Goal: Complete application form

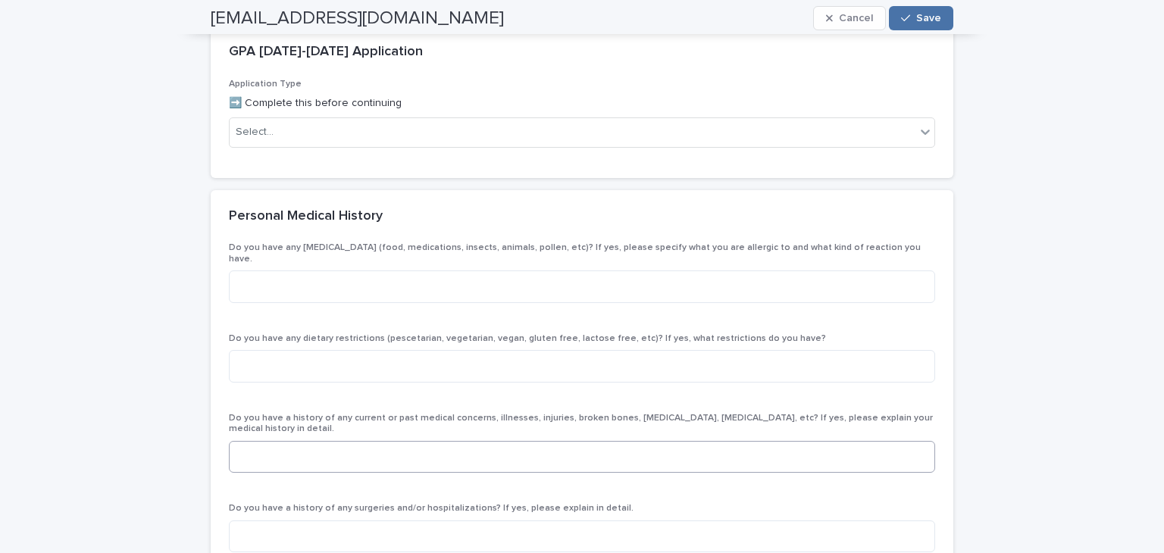
scroll to position [227, 0]
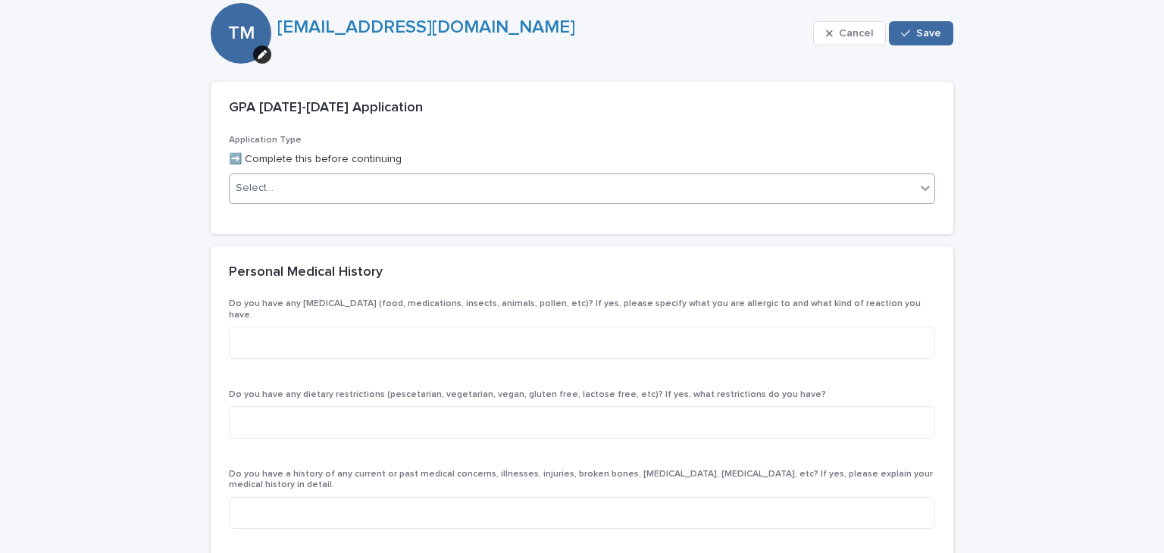
click at [627, 193] on div "Select..." at bounding box center [573, 188] width 686 height 25
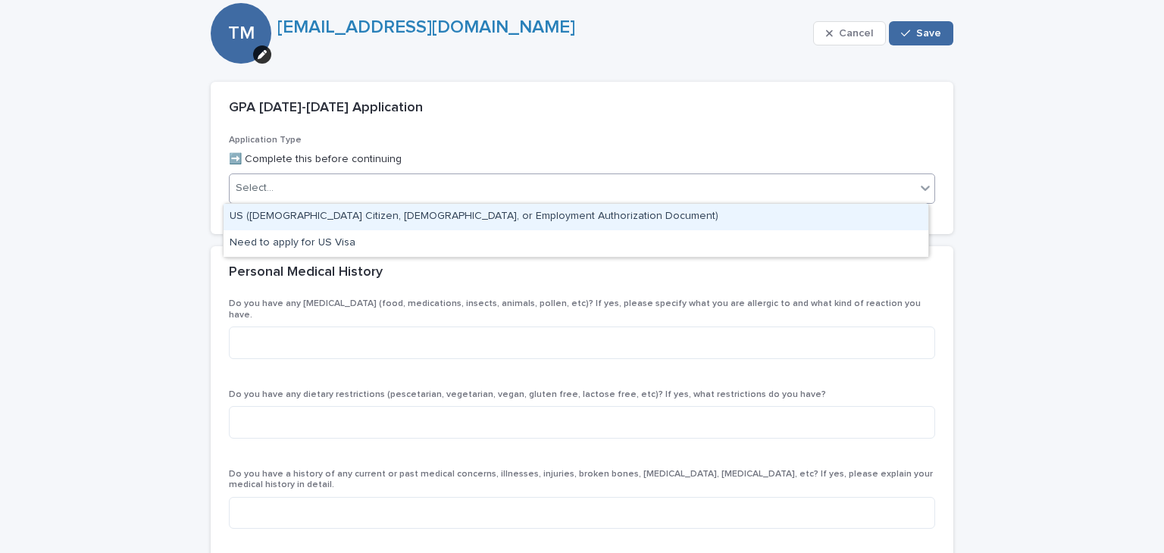
click at [618, 214] on div "US ([DEMOGRAPHIC_DATA] Citizen, [DEMOGRAPHIC_DATA], or Employment Authorization…" at bounding box center [576, 217] width 705 height 27
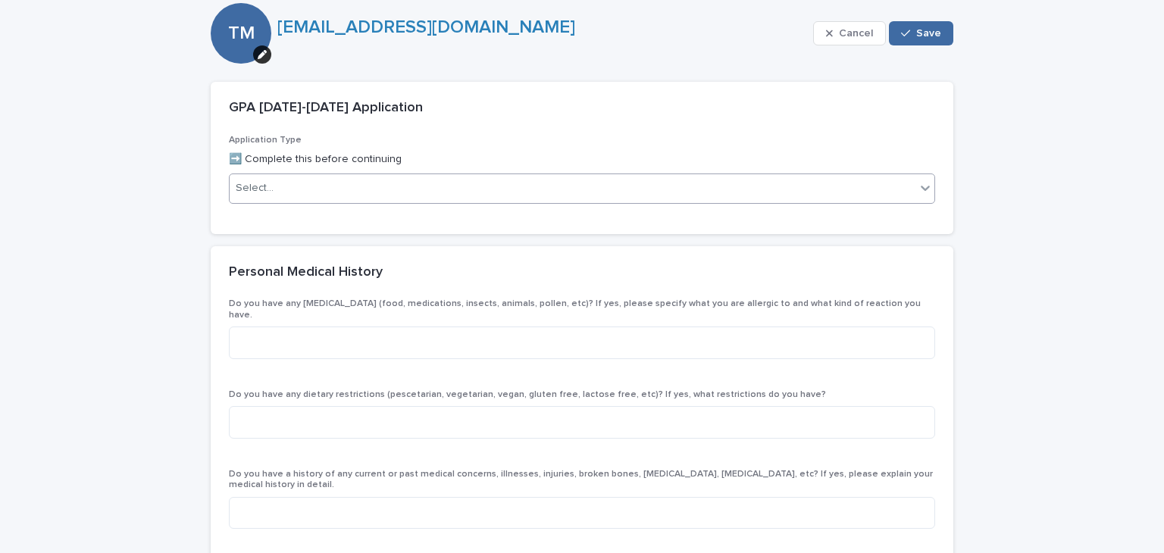
click at [618, 186] on div "Select..." at bounding box center [573, 188] width 686 height 25
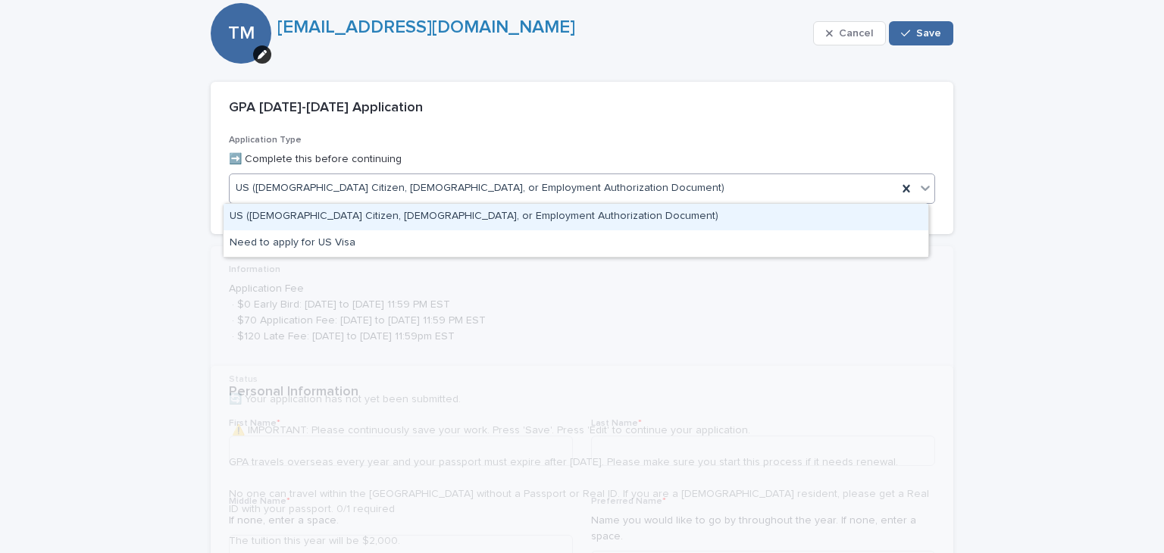
click at [618, 186] on div "US ([DEMOGRAPHIC_DATA] Citizen, [DEMOGRAPHIC_DATA], or Employment Authorization…" at bounding box center [564, 188] width 668 height 25
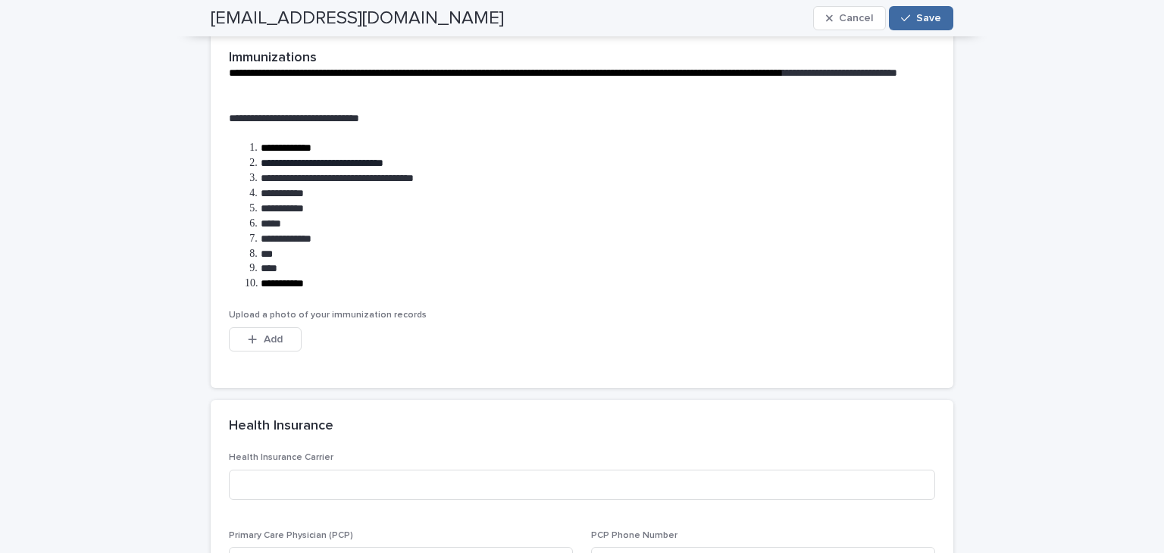
scroll to position [2955, 0]
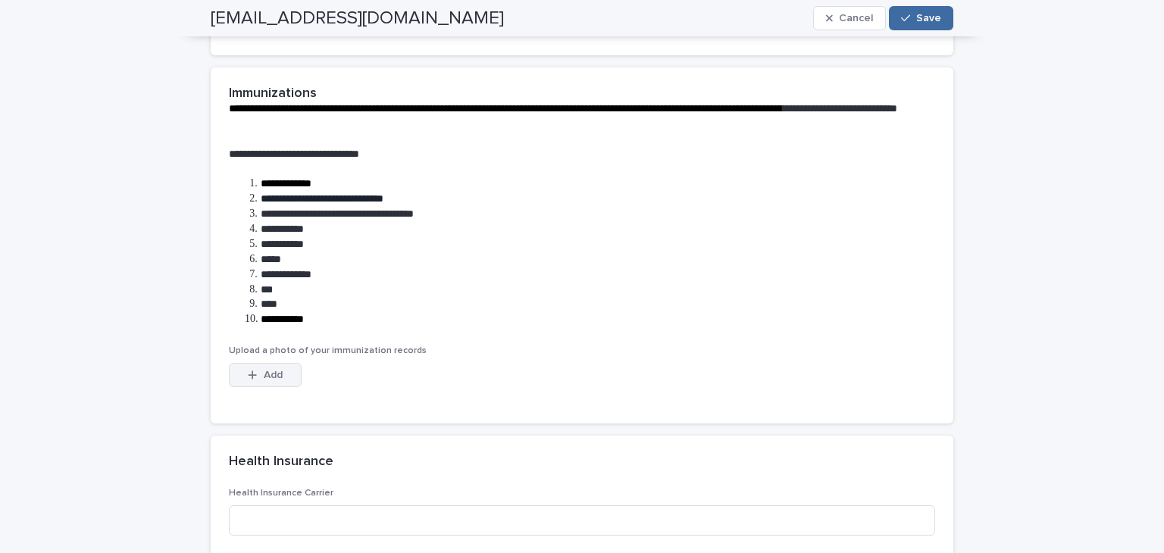
click at [264, 374] on span "Add" at bounding box center [273, 375] width 19 height 11
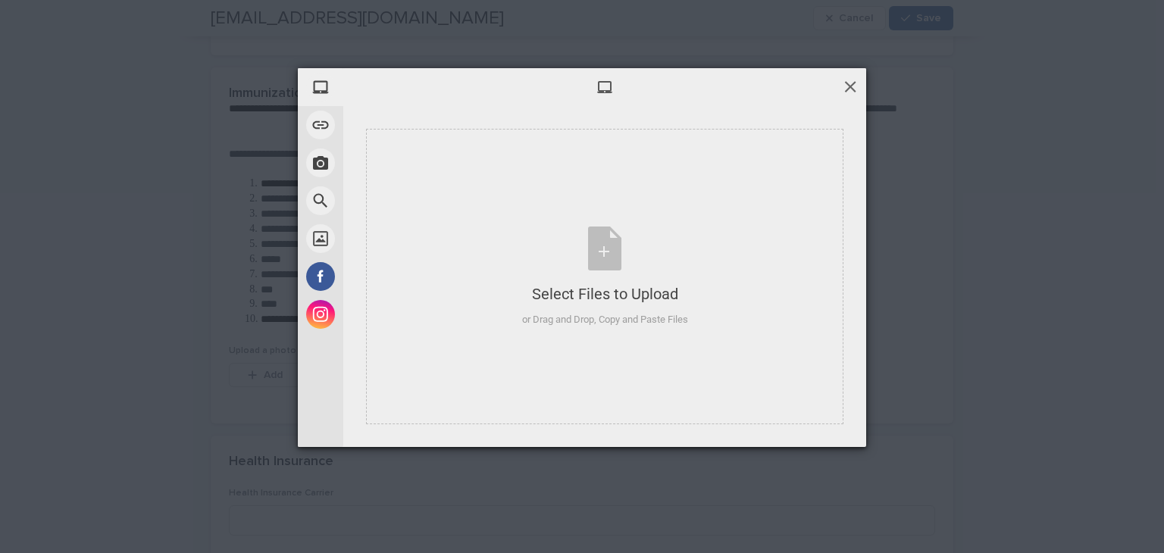
click at [848, 83] on span at bounding box center [850, 86] width 17 height 17
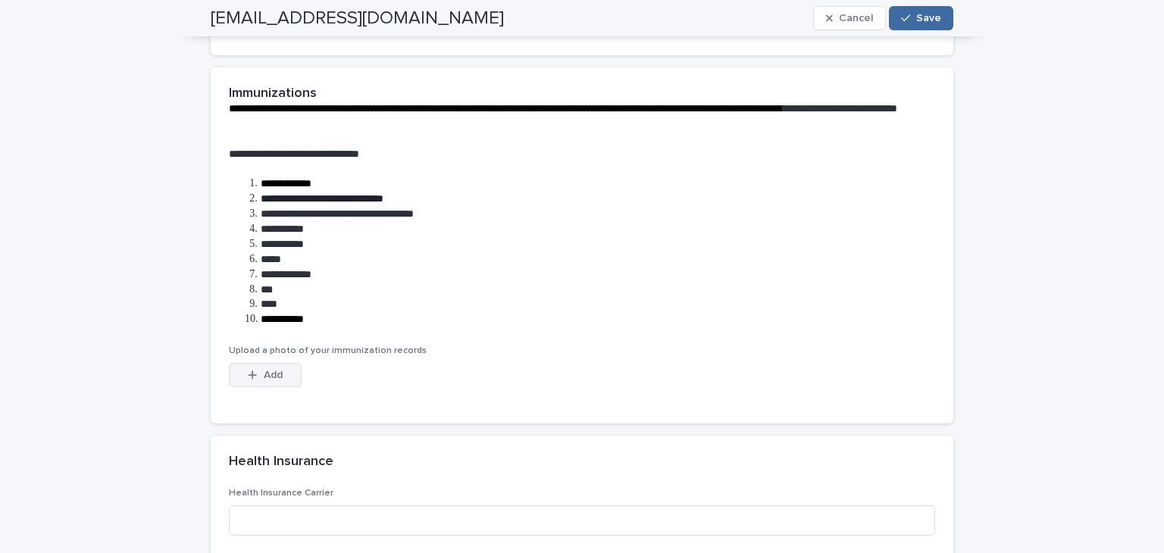
click at [238, 367] on button "Add" at bounding box center [265, 375] width 73 height 24
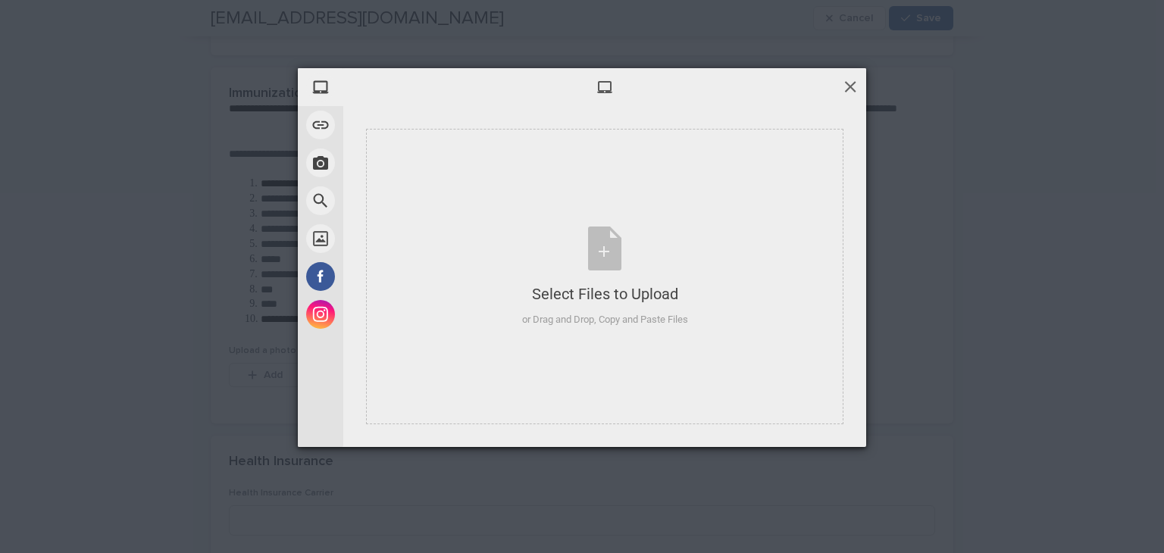
click at [849, 92] on span at bounding box center [850, 86] width 17 height 17
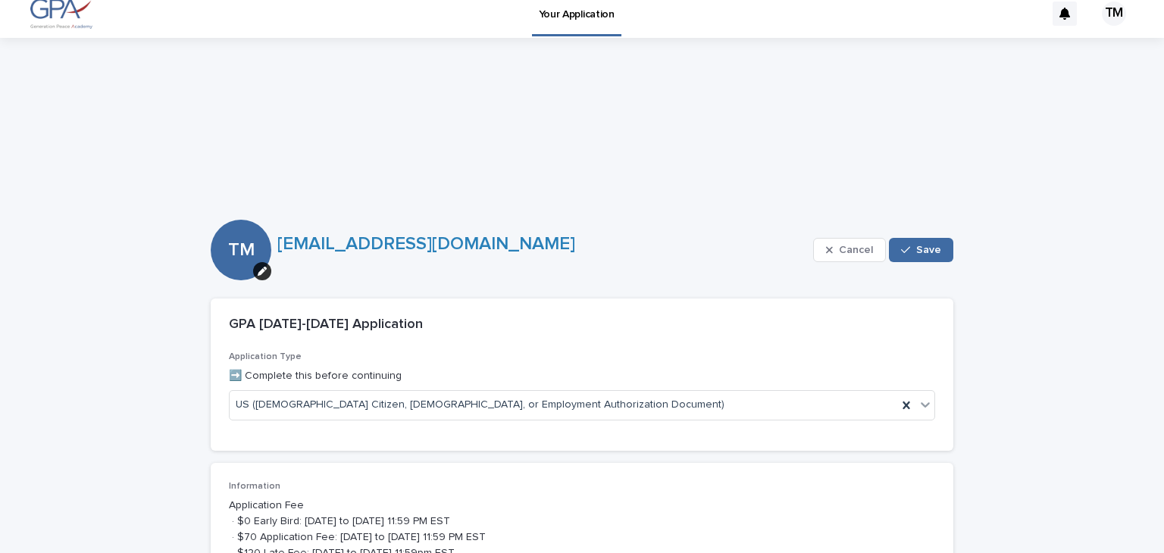
scroll to position [0, 0]
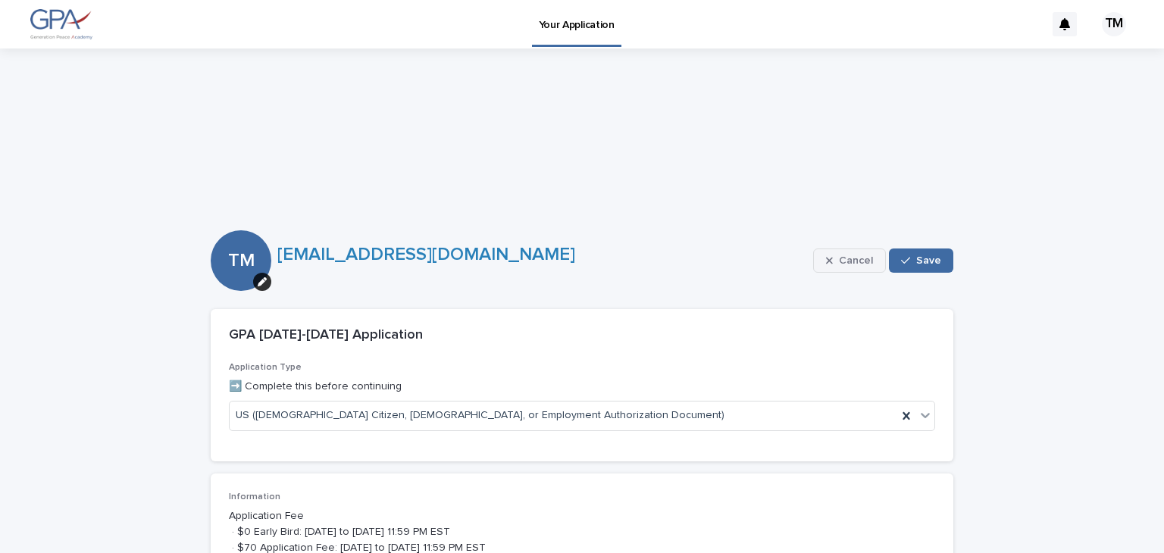
click at [839, 255] on span "Cancel" at bounding box center [856, 260] width 34 height 11
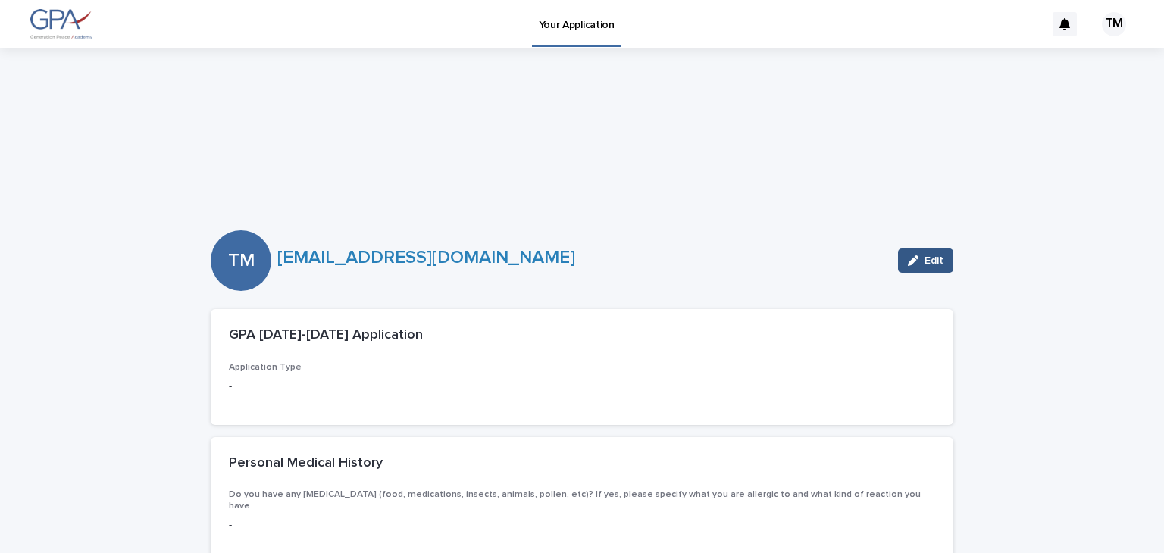
click at [915, 260] on div "button" at bounding box center [916, 260] width 17 height 11
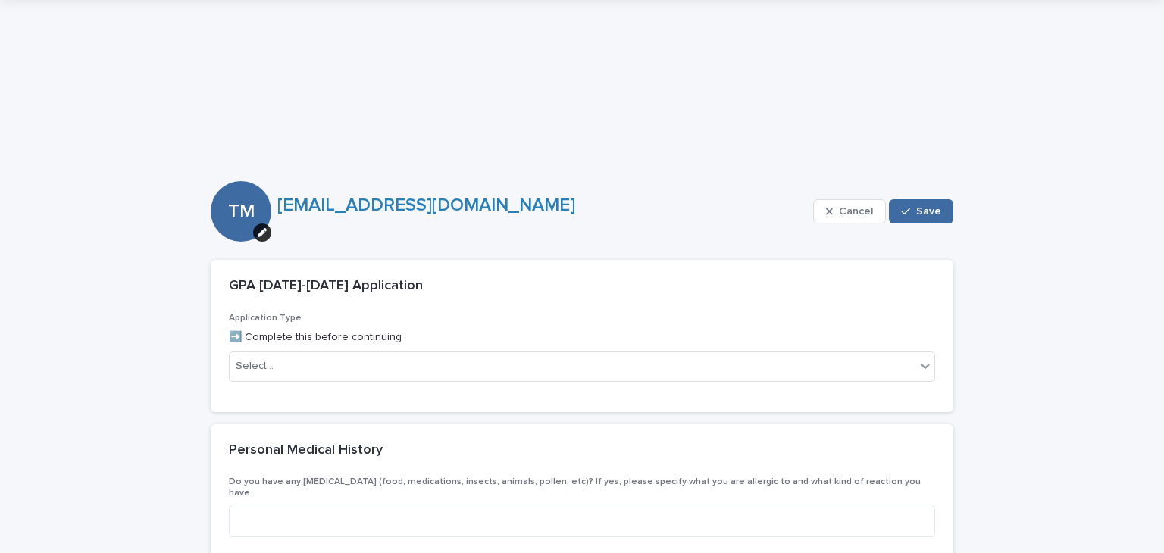
scroll to position [76, 0]
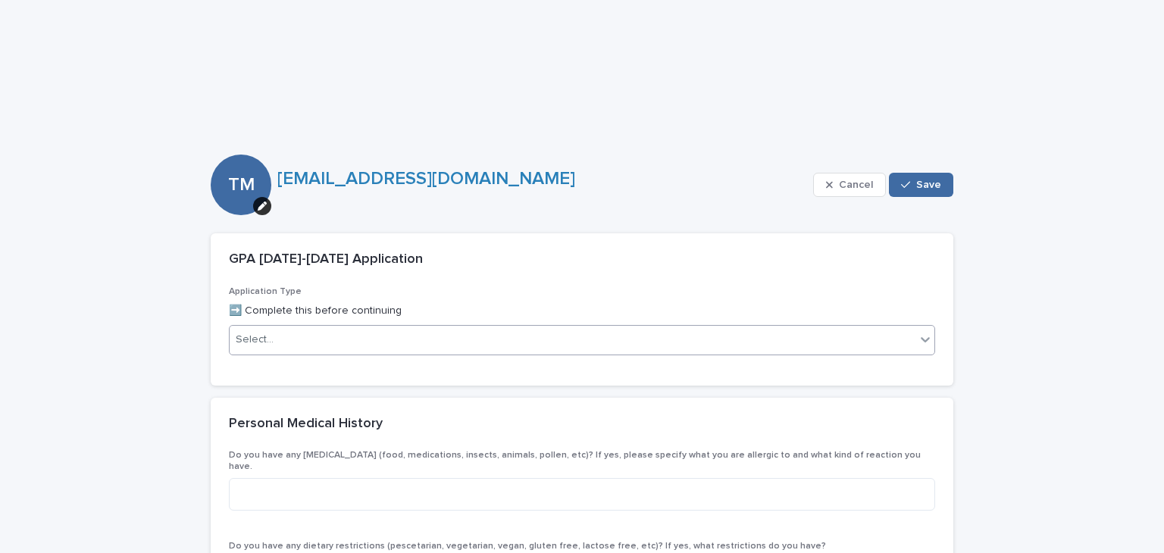
click at [652, 337] on div "Select..." at bounding box center [573, 339] width 686 height 25
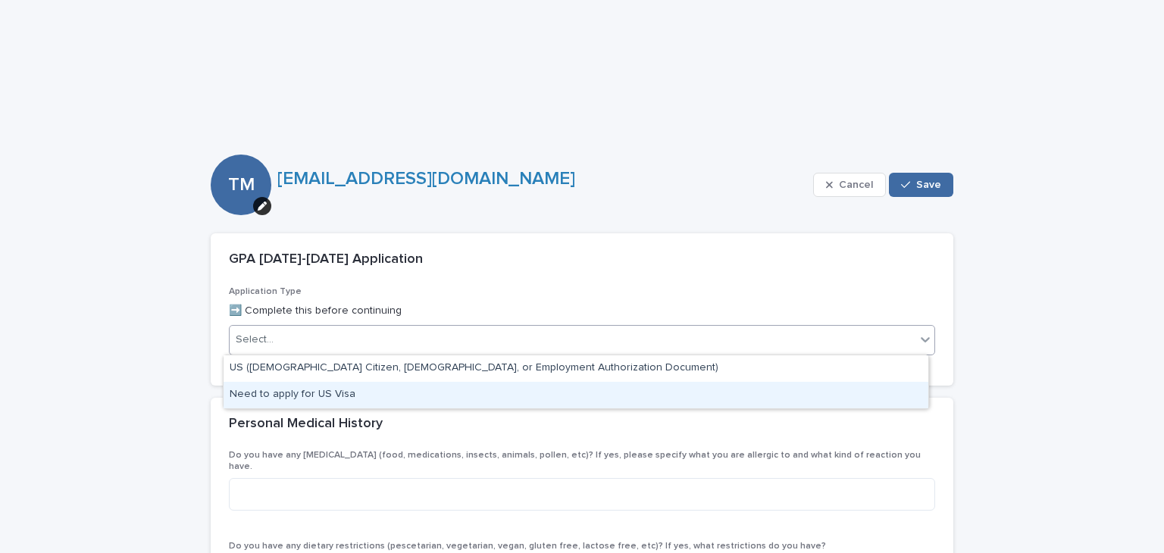
click at [552, 389] on div "Need to apply for US Visa" at bounding box center [576, 395] width 705 height 27
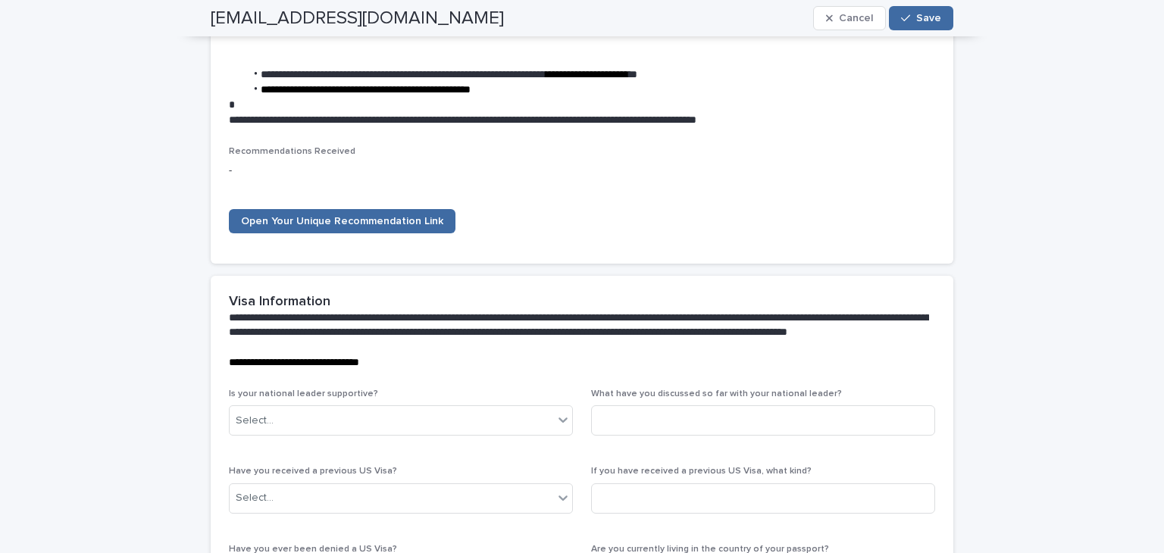
scroll to position [2349, 0]
